Goal: Task Accomplishment & Management: Complete application form

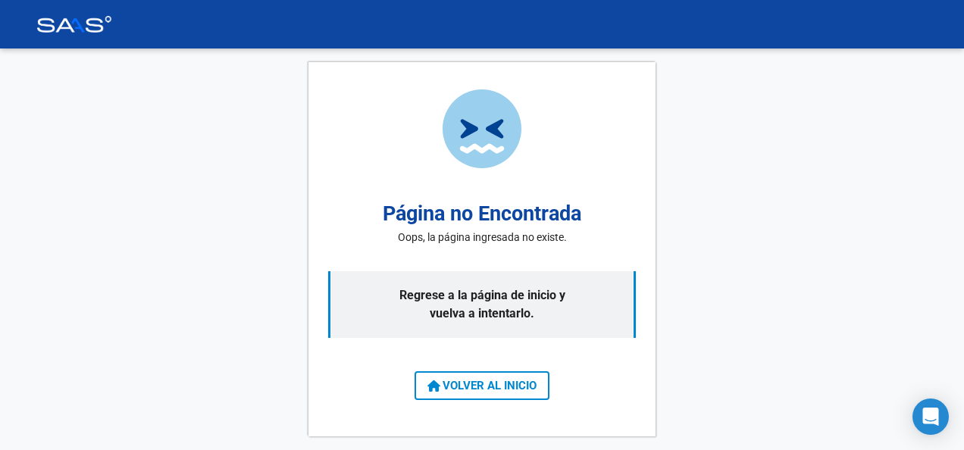
click at [292, 180] on div "Página no Encontrada Oops, la página ingresada no existe. Regrese a la página d…" at bounding box center [482, 249] width 964 height 402
click at [80, 26] on img at bounding box center [74, 24] width 76 height 17
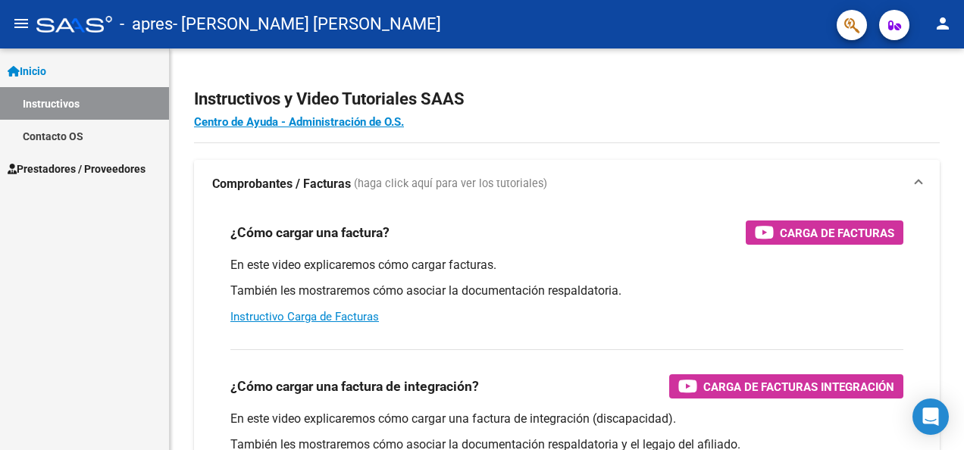
click at [80, 26] on div at bounding box center [74, 24] width 76 height 17
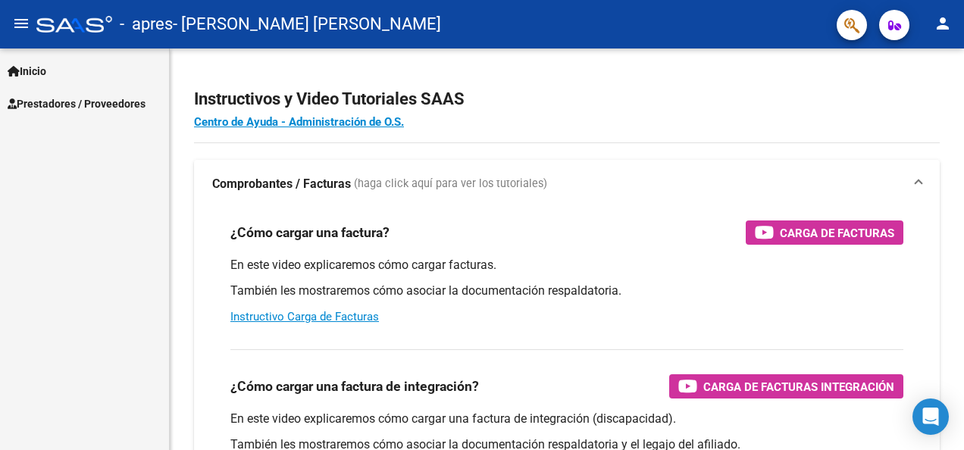
click at [20, 78] on span "Inicio" at bounding box center [27, 71] width 39 height 17
click at [60, 105] on span "Prestadores / Proveedores" at bounding box center [77, 103] width 138 height 17
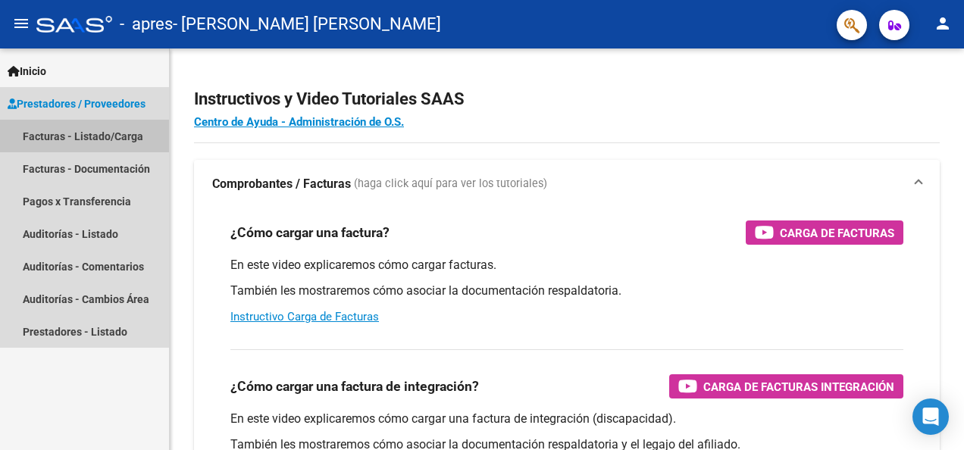
click at [63, 141] on link "Facturas - Listado/Carga" at bounding box center [84, 136] width 169 height 33
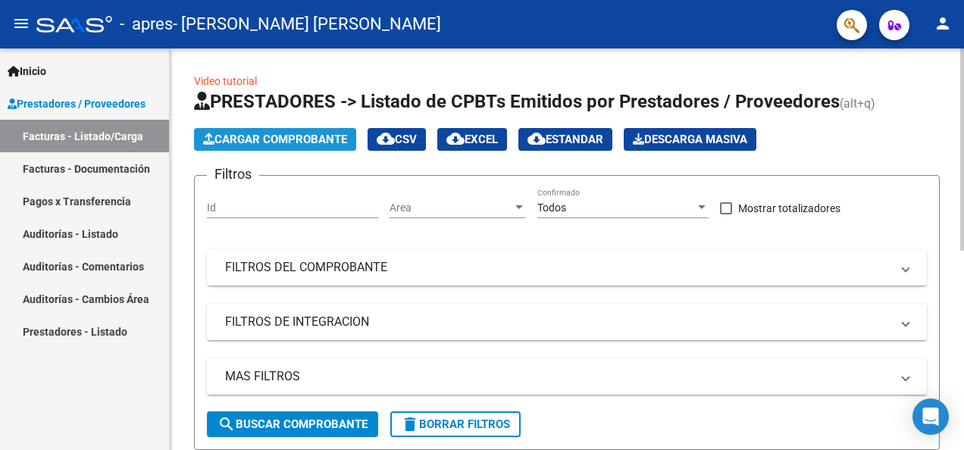
click at [262, 143] on span "Cargar Comprobante" at bounding box center [275, 140] width 144 height 14
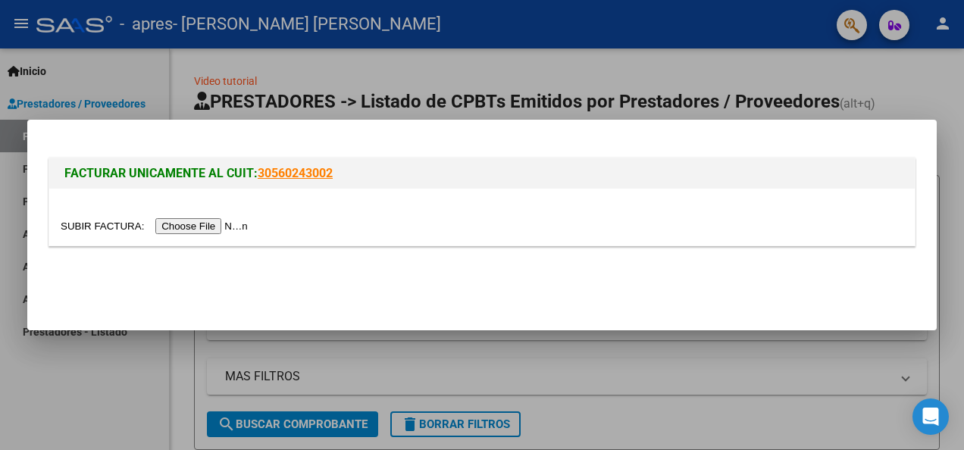
click at [195, 230] on input "file" at bounding box center [157, 226] width 192 height 16
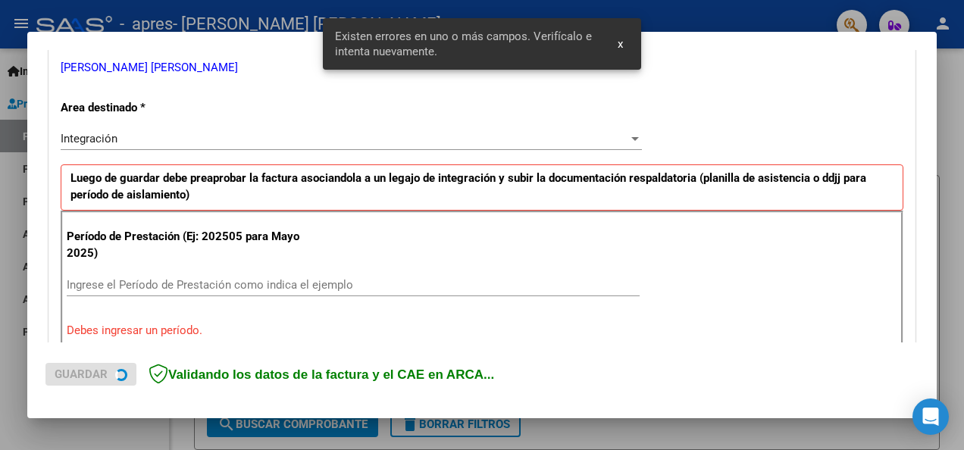
scroll to position [350, 0]
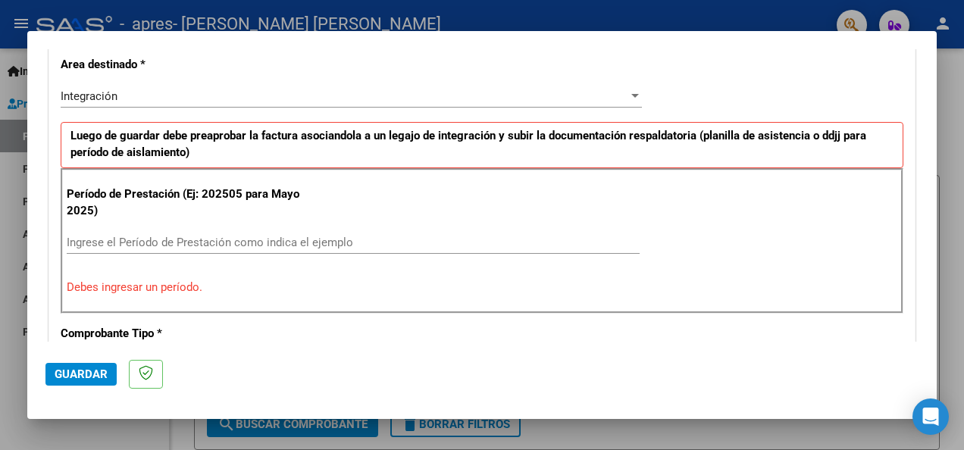
click at [266, 239] on input "Ingrese el Período de Prestación como indica el ejemplo" at bounding box center [353, 243] width 573 height 14
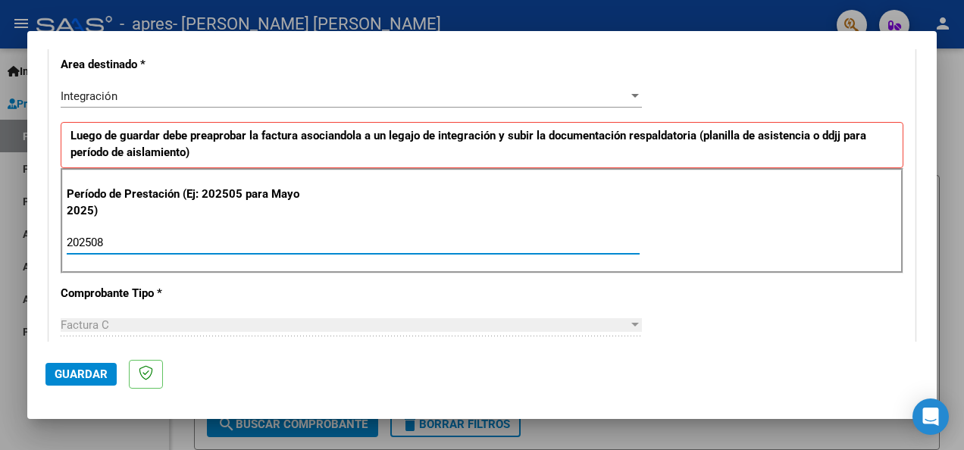
type input "202508"
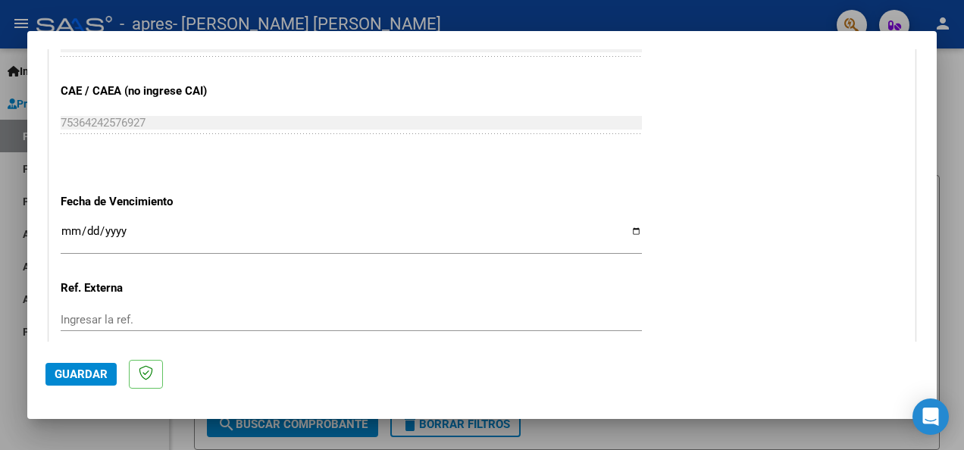
scroll to position [956, 0]
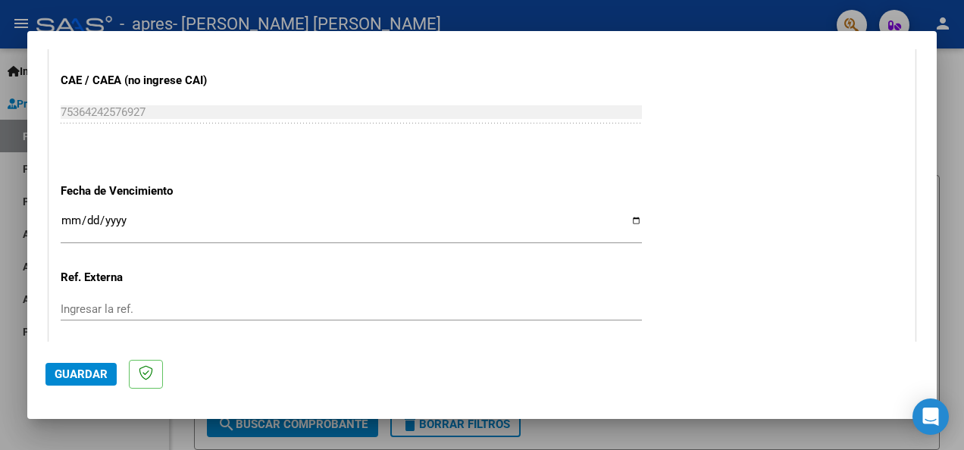
click at [145, 226] on input "Ingresar la fecha" at bounding box center [351, 226] width 581 height 24
click at [629, 221] on input "Ingresar la fecha" at bounding box center [351, 226] width 581 height 24
type input "[DATE]"
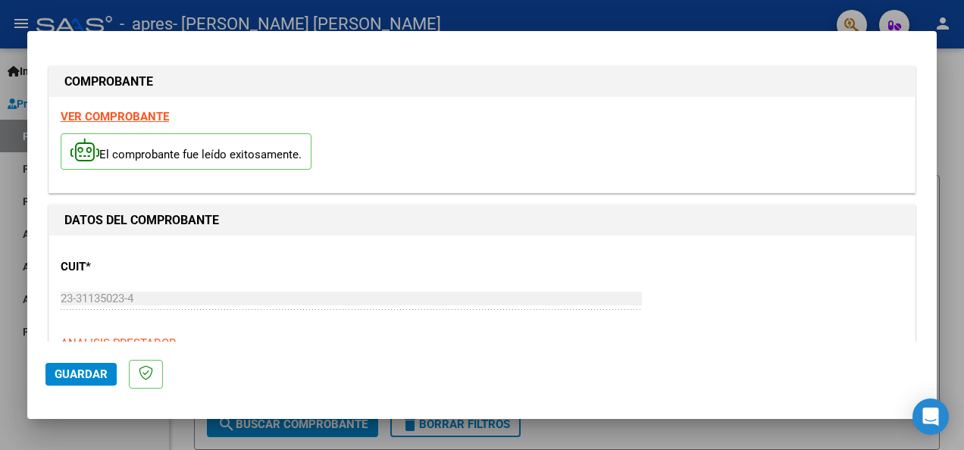
scroll to position [0, 0]
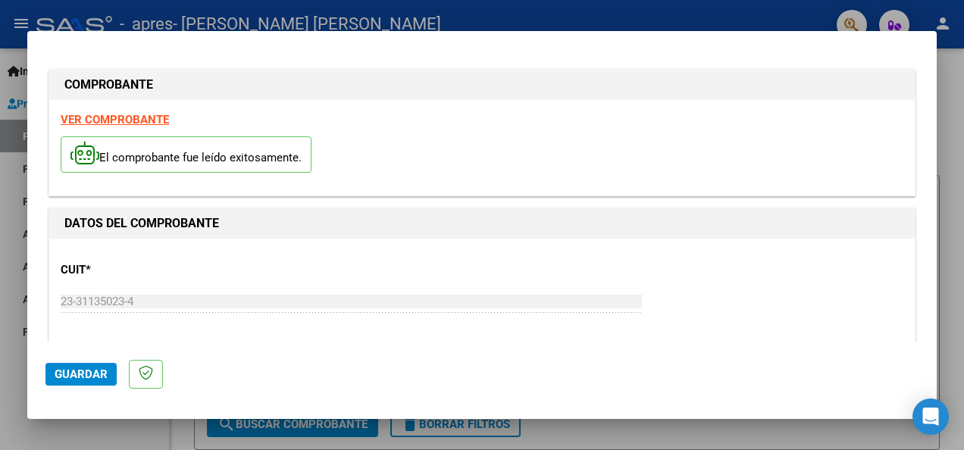
click at [80, 373] on span "Guardar" at bounding box center [81, 374] width 53 height 14
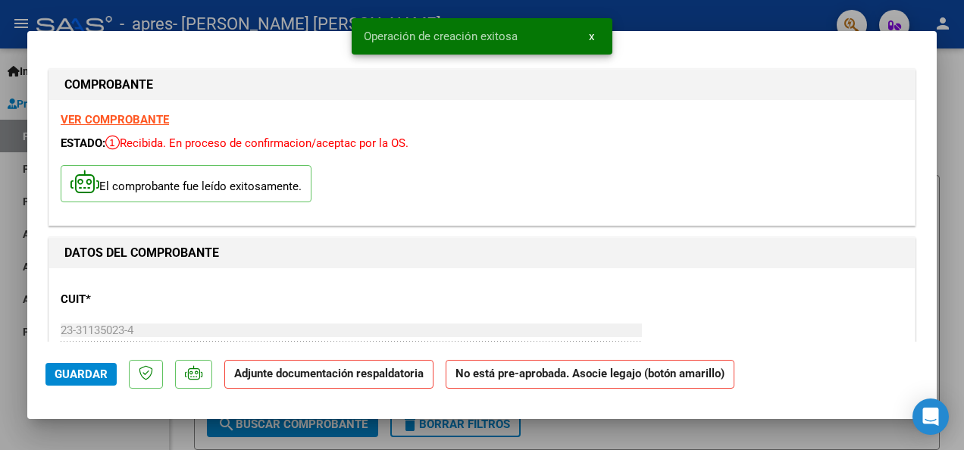
click at [353, 376] on strong "Adjunte documentación respaldatoria" at bounding box center [328, 374] width 189 height 14
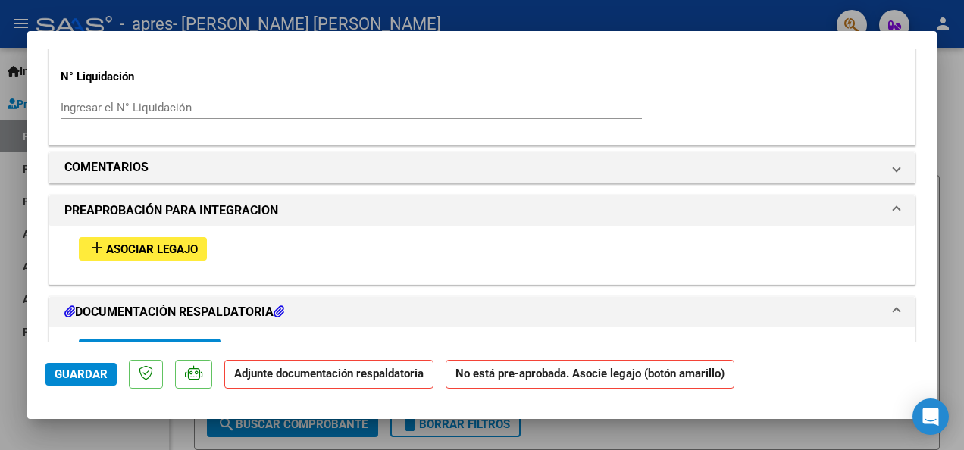
scroll to position [1203, 0]
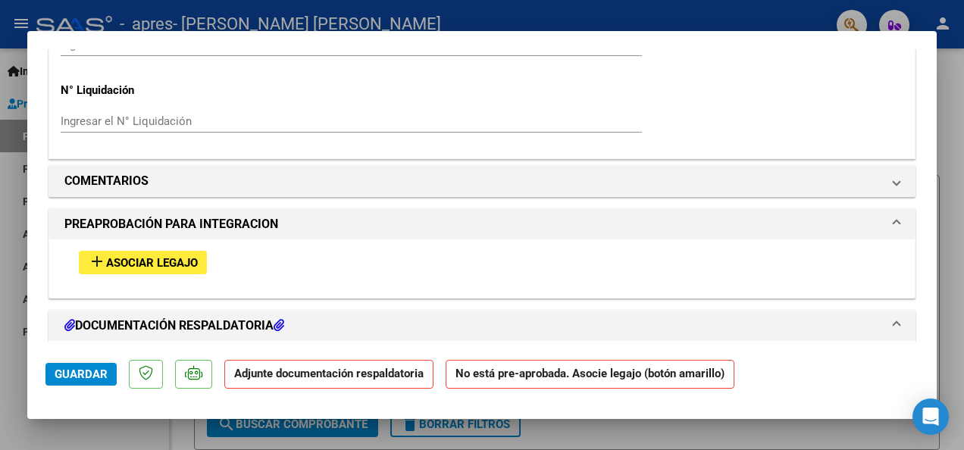
click at [154, 256] on span "Asociar Legajo" at bounding box center [152, 263] width 92 height 14
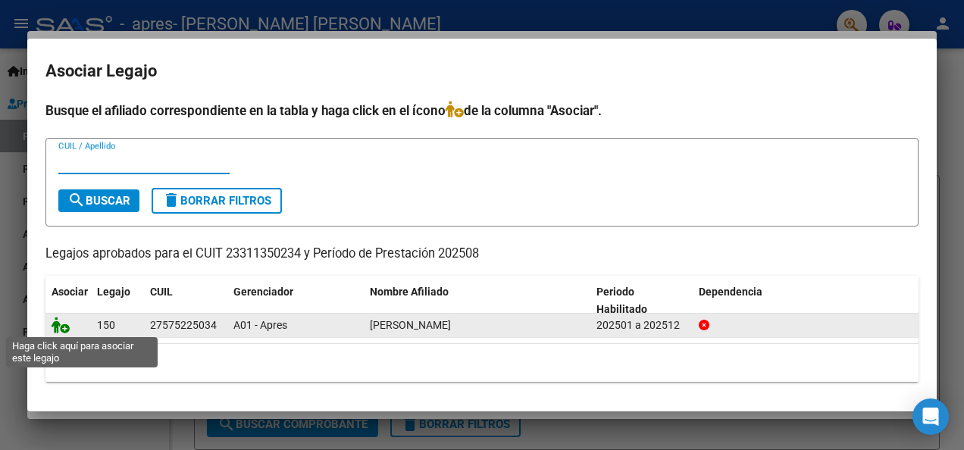
click at [62, 324] on icon at bounding box center [61, 325] width 18 height 17
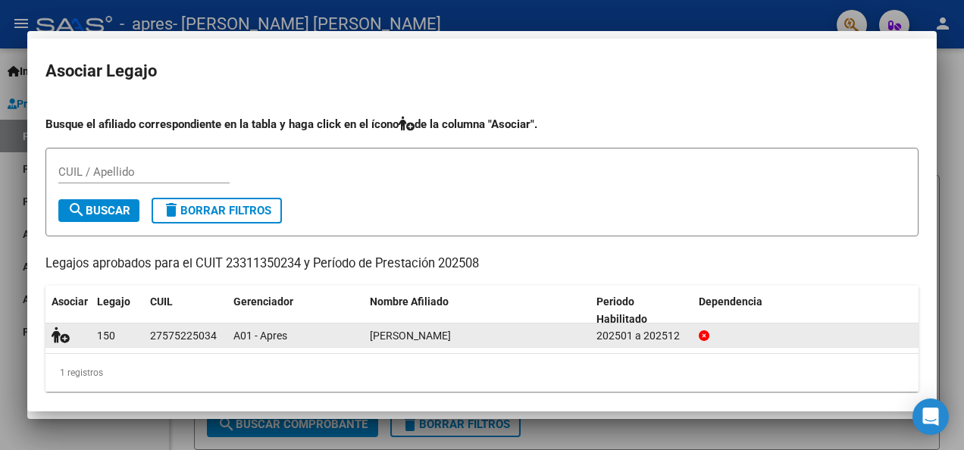
scroll to position [1243, 0]
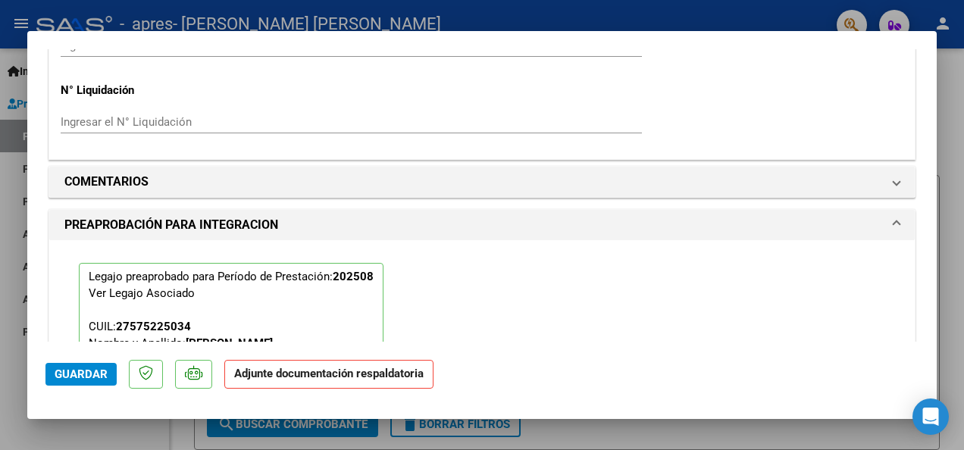
click at [289, 375] on strong "Adjunte documentación respaldatoria" at bounding box center [328, 374] width 189 height 14
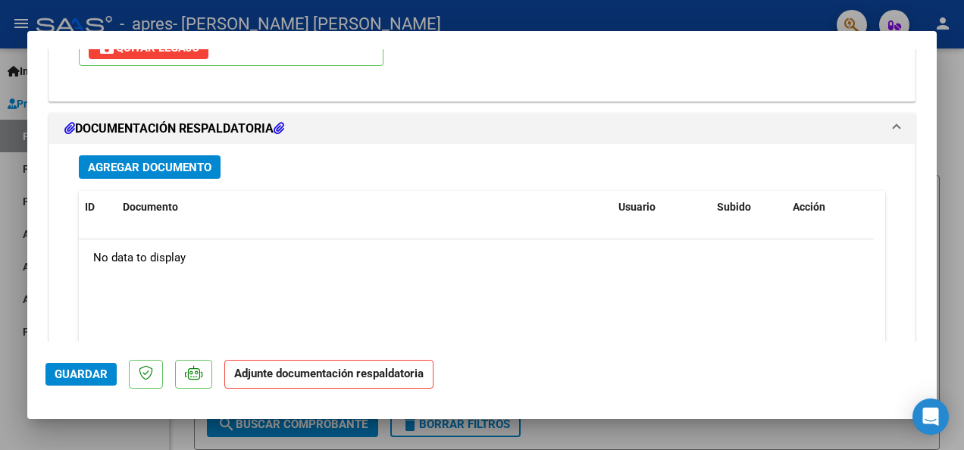
scroll to position [1755, 0]
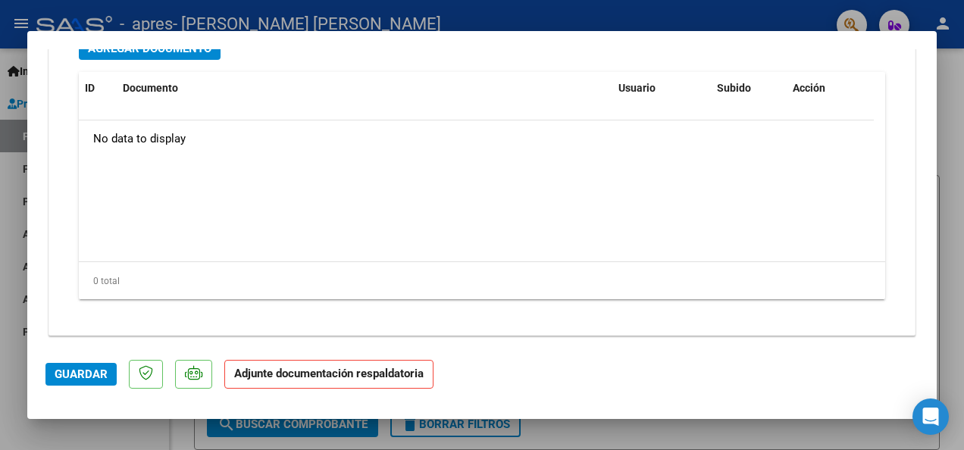
click at [322, 372] on strong "Adjunte documentación respaldatoria" at bounding box center [328, 374] width 189 height 14
drag, startPoint x: 322, startPoint y: 372, endPoint x: 262, endPoint y: 341, distance: 67.4
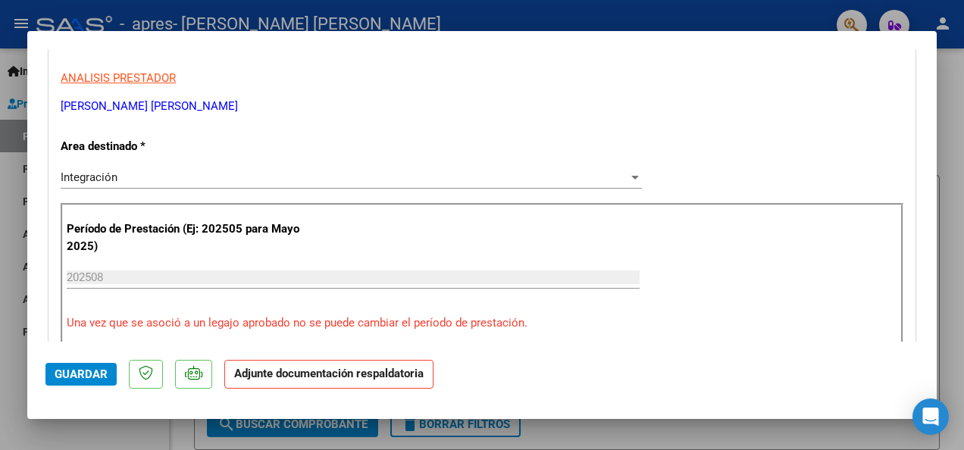
scroll to position [0, 0]
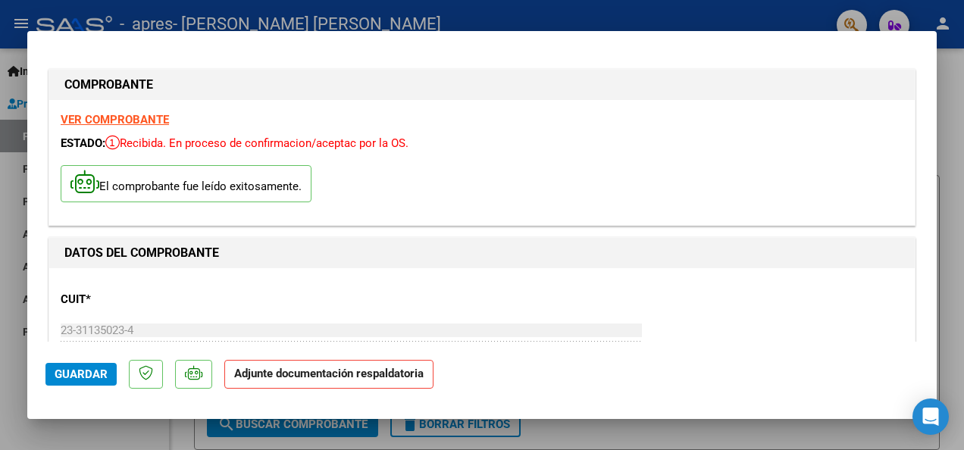
click at [270, 370] on strong "Adjunte documentación respaldatoria" at bounding box center [328, 374] width 189 height 14
click at [258, 376] on strong "Adjunte documentación respaldatoria" at bounding box center [328, 374] width 189 height 14
drag, startPoint x: 258, startPoint y: 376, endPoint x: 203, endPoint y: 301, distance: 92.7
click at [203, 301] on p "CUIT *" at bounding box center [187, 299] width 253 height 17
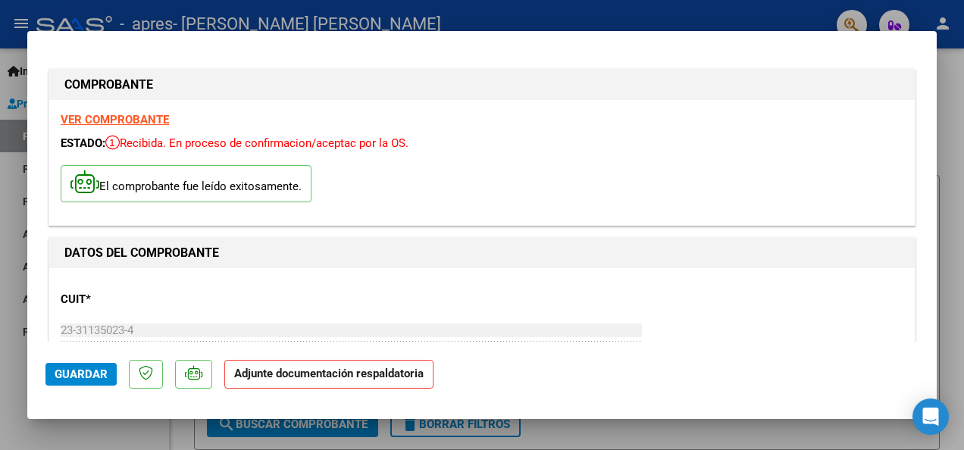
click at [136, 123] on strong "VER COMPROBANTE" at bounding box center [115, 120] width 108 height 14
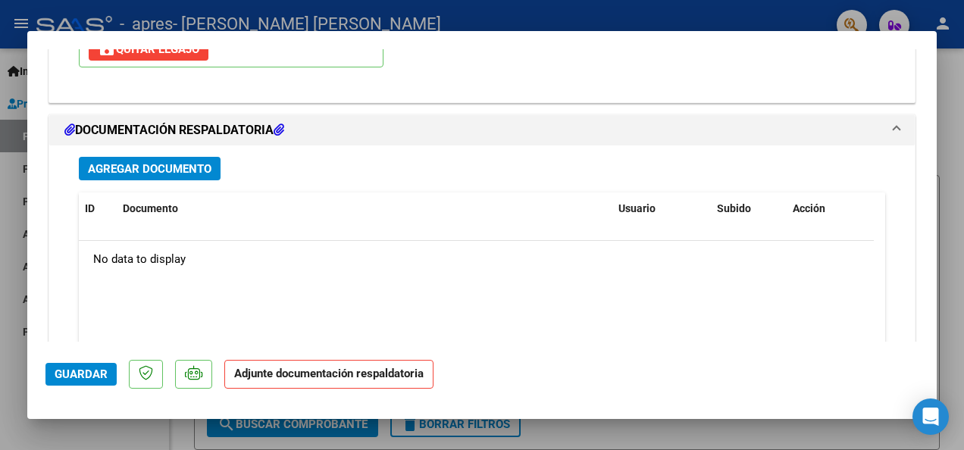
scroll to position [1643, 0]
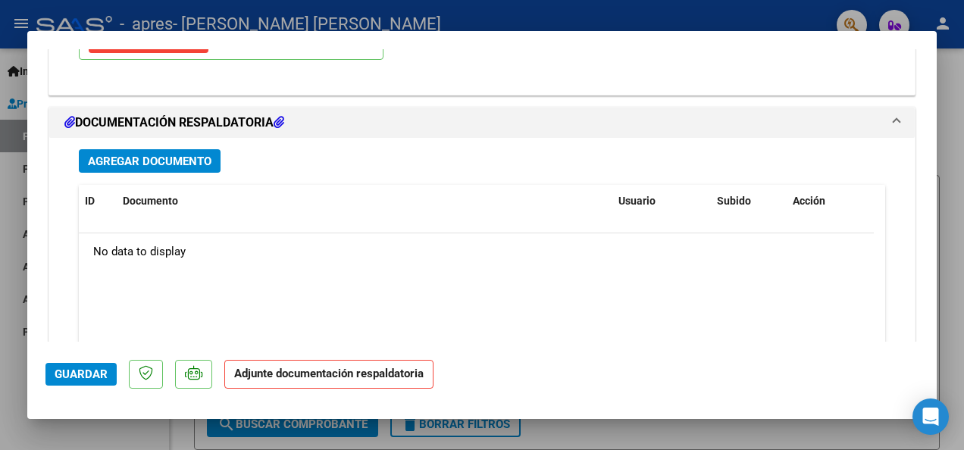
click at [163, 155] on span "Agregar Documento" at bounding box center [149, 162] width 123 height 14
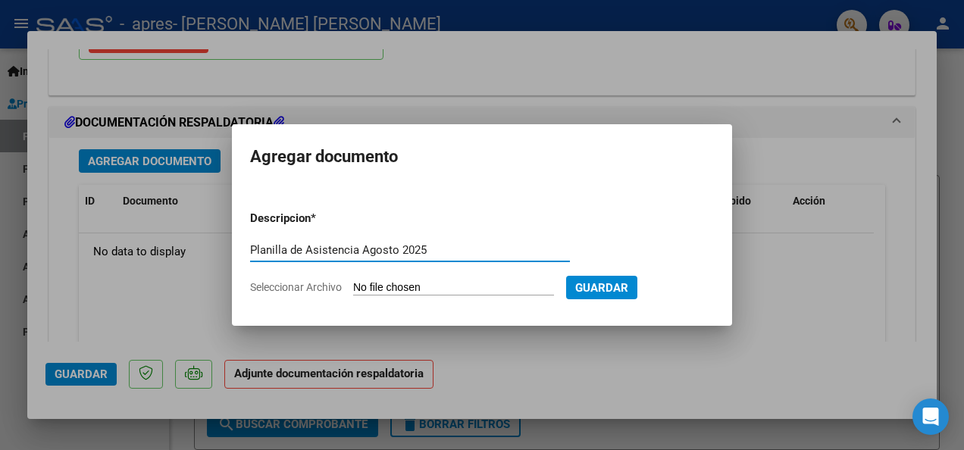
type input "Planilla de Asistencia Agosto 2025"
click at [292, 284] on span "Seleccionar Archivo" at bounding box center [296, 287] width 92 height 12
click at [353, 284] on input "Seleccionar Archivo" at bounding box center [453, 288] width 201 height 14
type input "C:\fakepath\ASISTENCIA [PERSON_NAME].pdf"
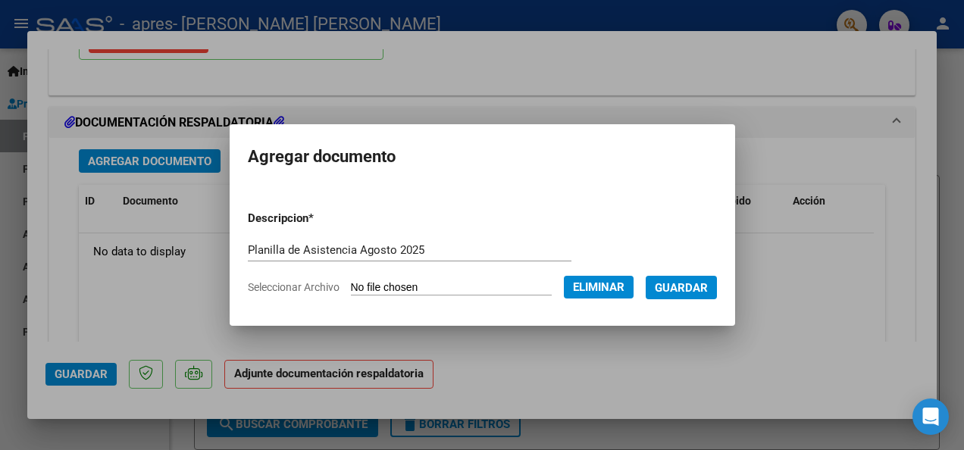
click at [684, 283] on span "Guardar" at bounding box center [681, 288] width 53 height 14
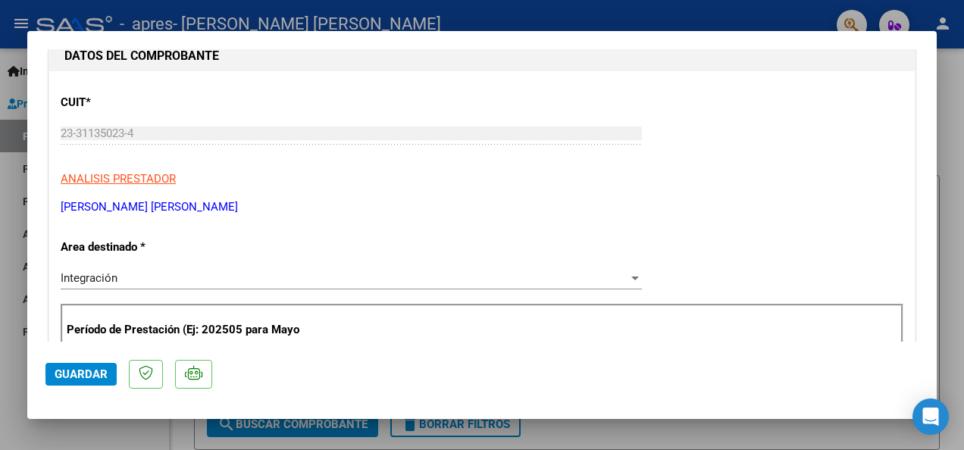
scroll to position [141, 0]
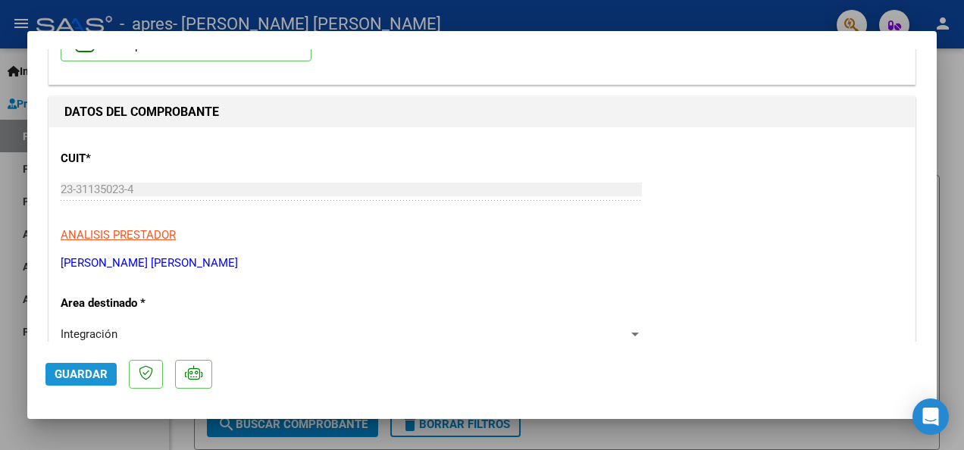
click at [71, 369] on span "Guardar" at bounding box center [81, 374] width 53 height 14
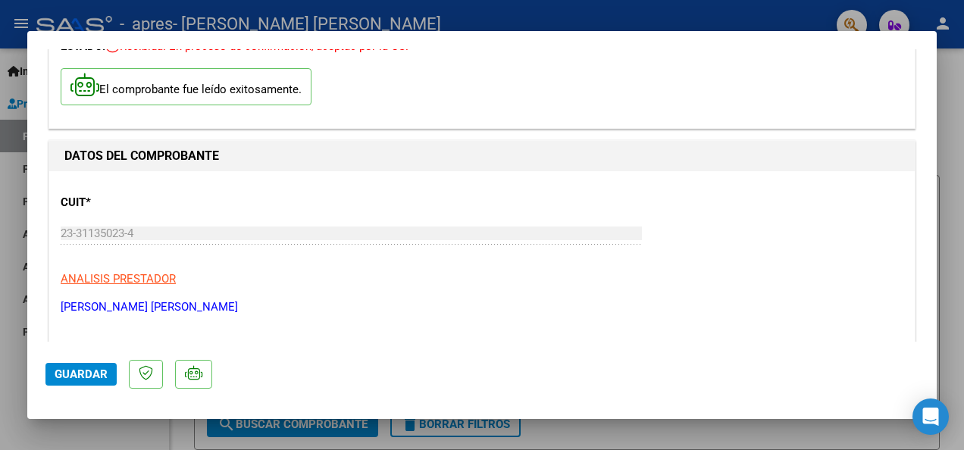
scroll to position [0, 0]
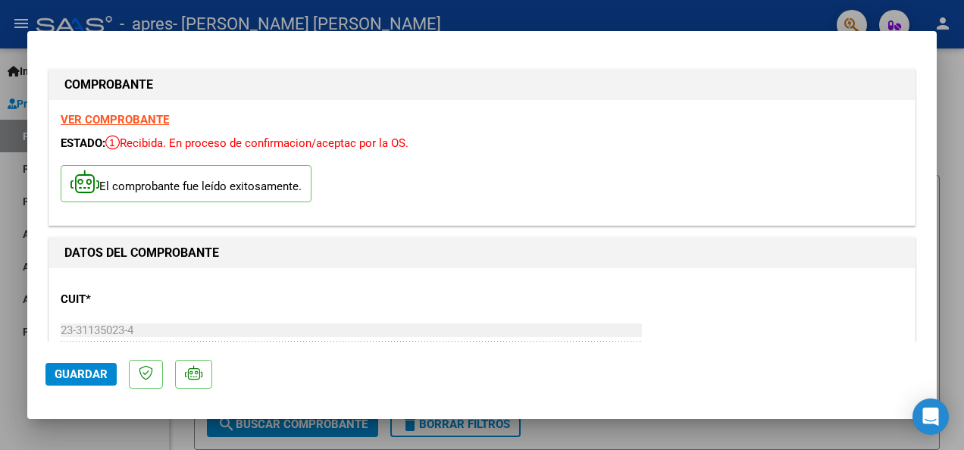
click at [5, 229] on div at bounding box center [482, 225] width 964 height 450
type input "$ 0,00"
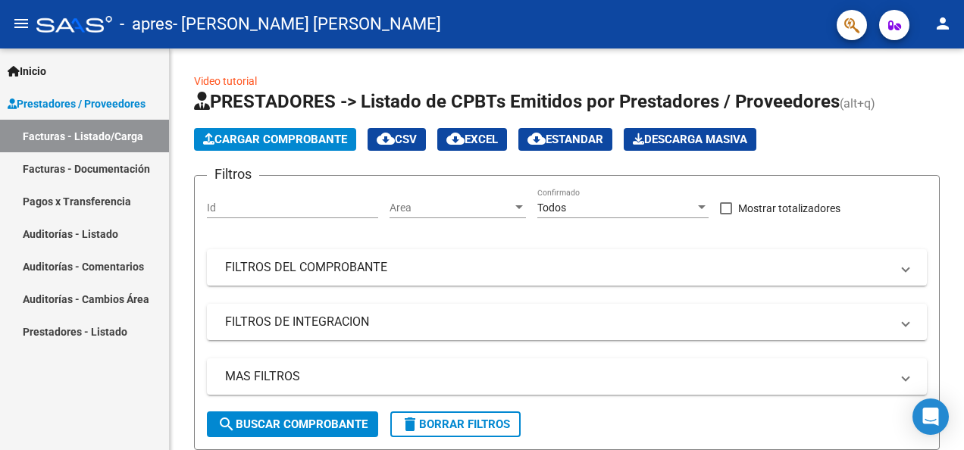
click at [35, 194] on link "Pagos x Transferencia" at bounding box center [84, 201] width 169 height 33
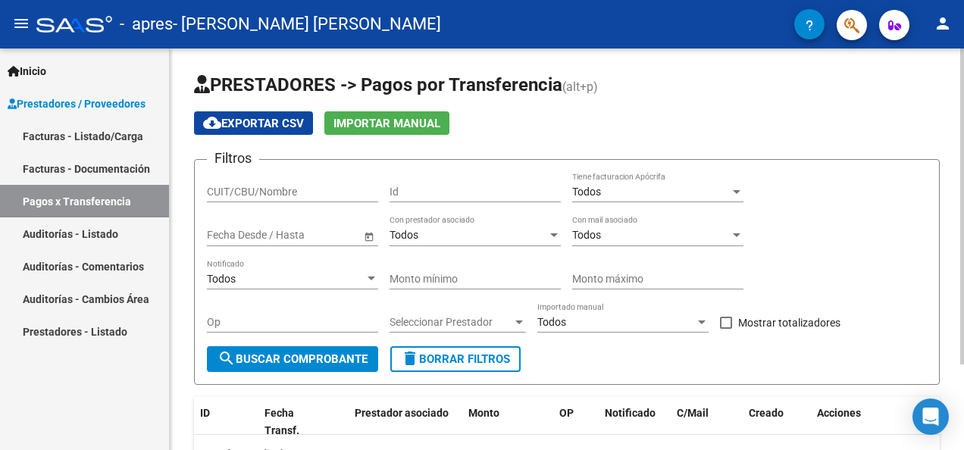
click at [963, 232] on html "menu - apres - [PERSON_NAME] [PERSON_NAME] person Inicio Instructivos Contacto …" at bounding box center [482, 225] width 964 height 450
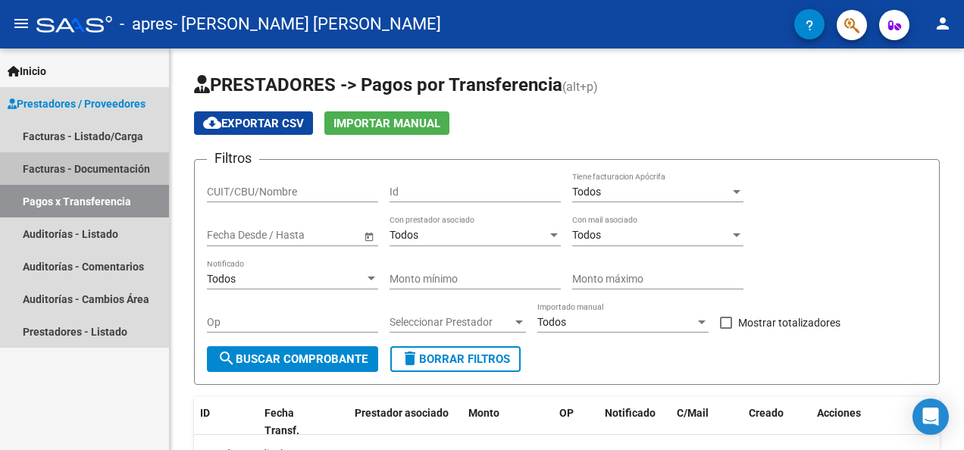
click at [63, 165] on link "Facturas - Documentación" at bounding box center [84, 168] width 169 height 33
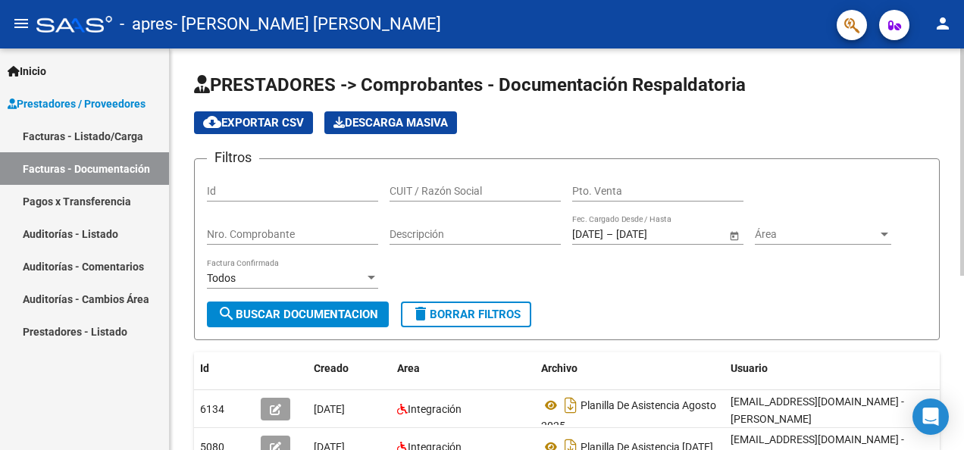
click at [953, 89] on div "PRESTADORES -> Comprobantes - Documentación Respaldatoria cloud_download Export…" at bounding box center [569, 397] width 798 height 699
